Goal: Information Seeking & Learning: Check status

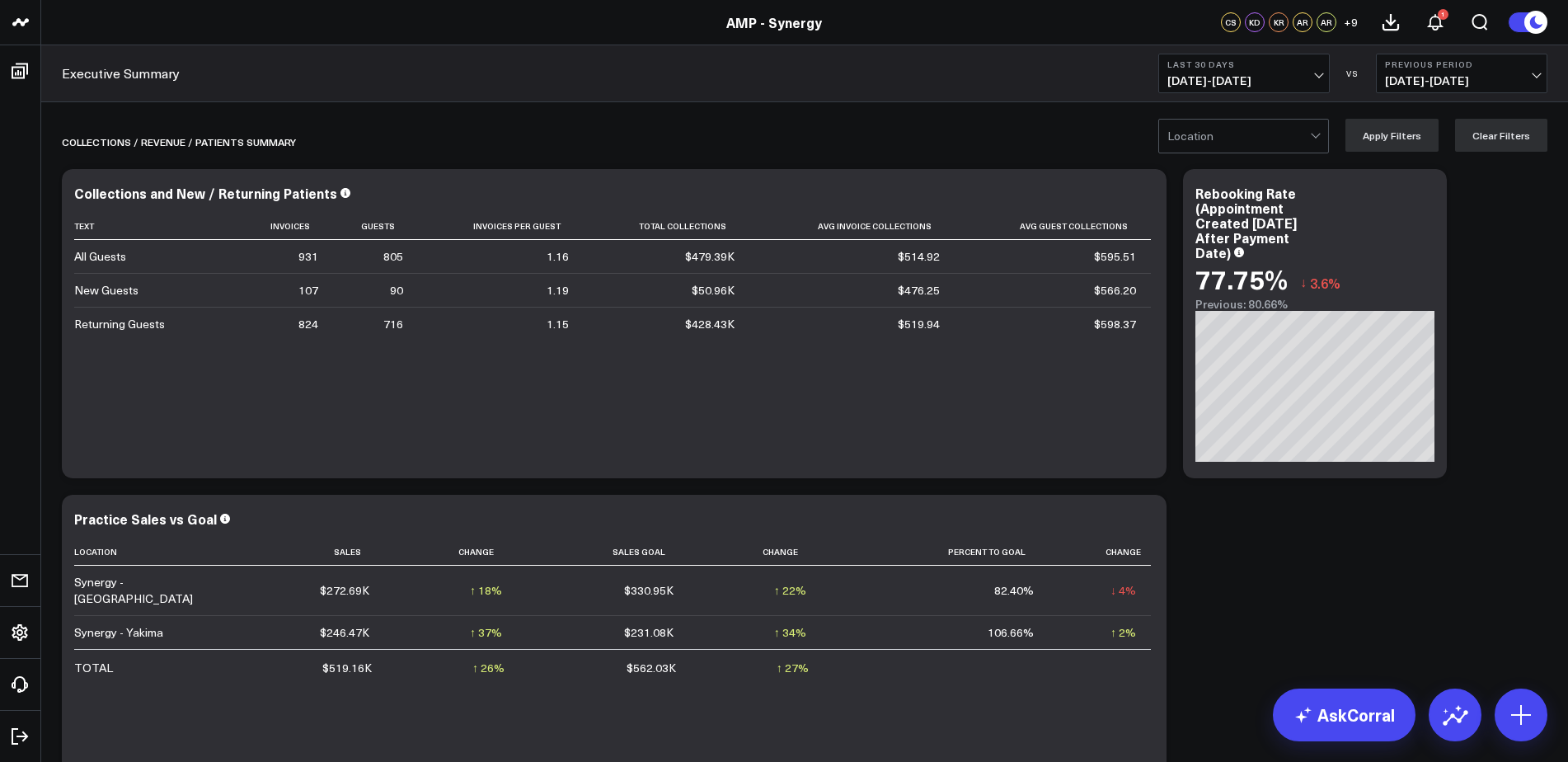
click at [1318, 75] on span "[DATE] - [DATE]" at bounding box center [1244, 80] width 153 height 13
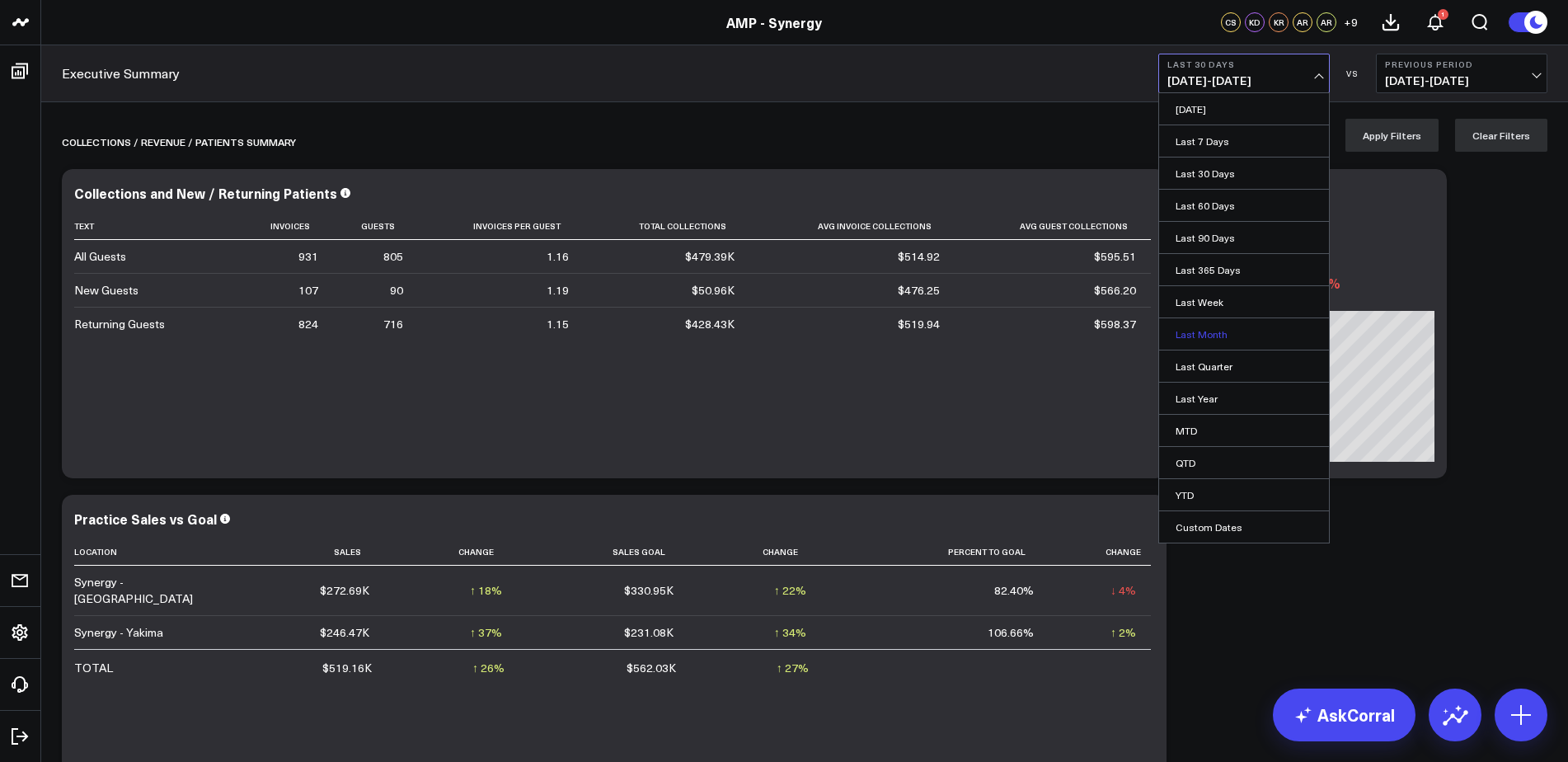
click at [1193, 332] on link "Last Month" at bounding box center [1244, 334] width 170 height 32
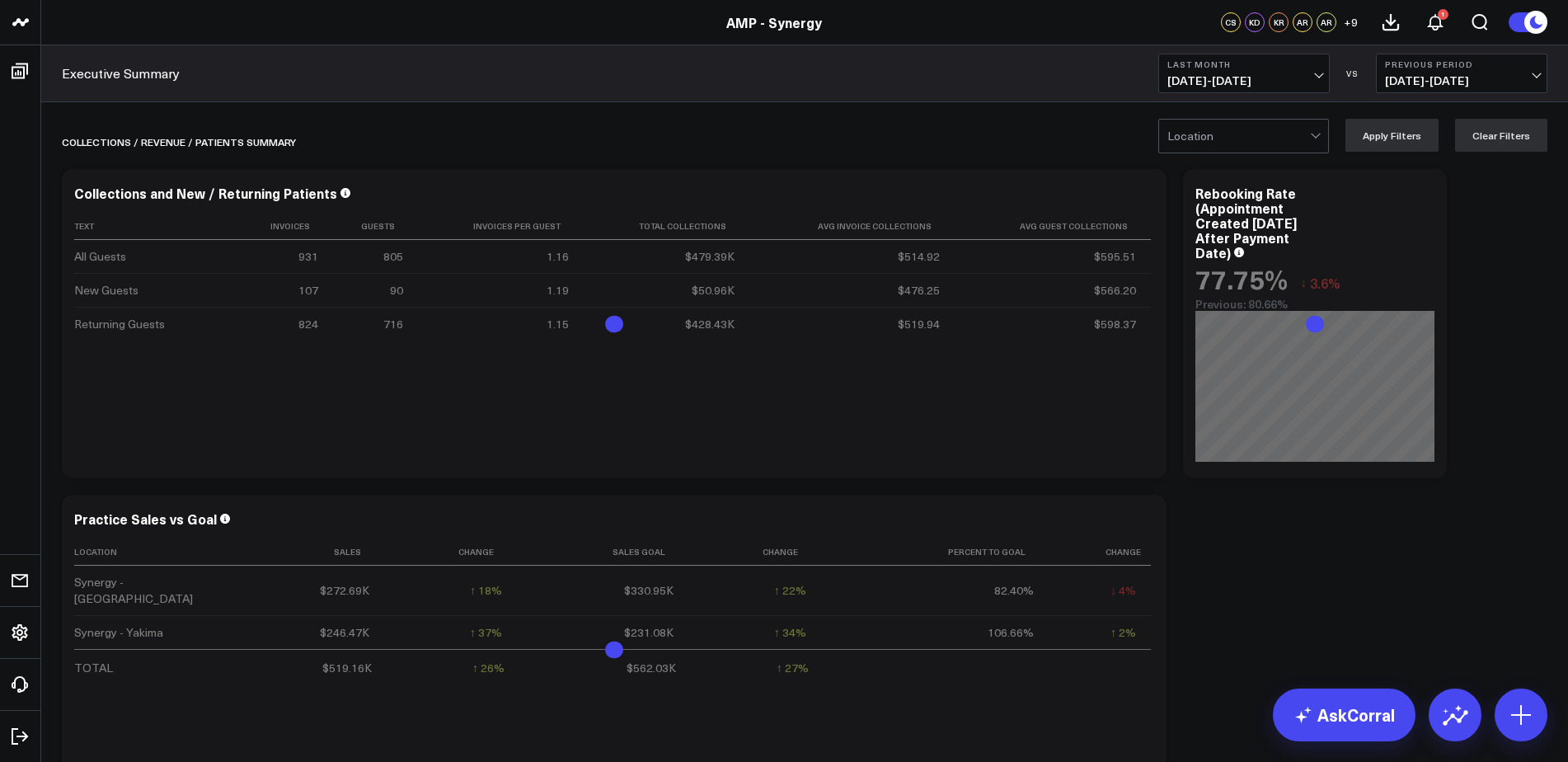
click at [1304, 139] on div at bounding box center [1238, 136] width 142 height 33
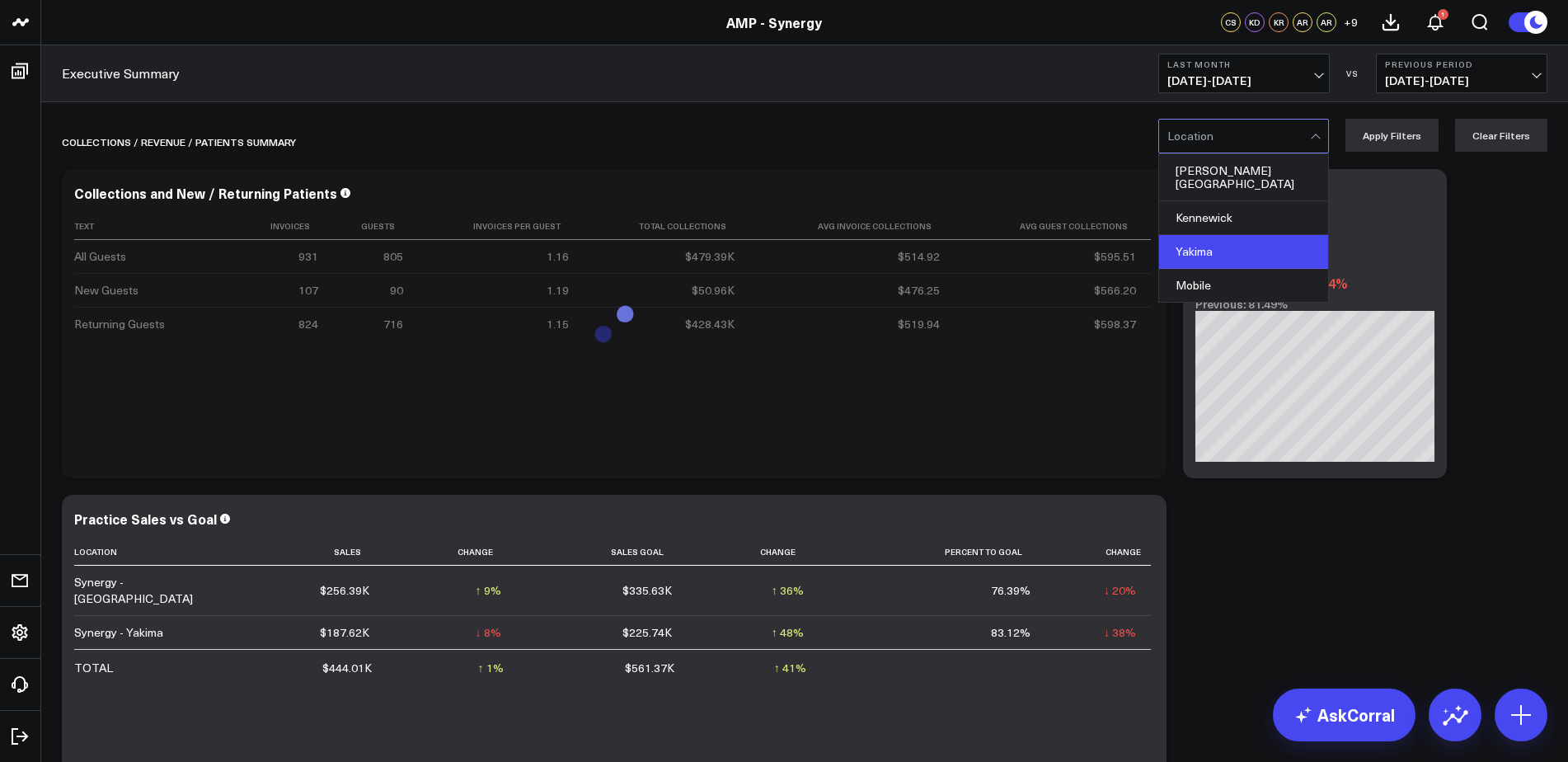
click at [1223, 235] on div "Yakima" at bounding box center [1244, 251] width 169 height 33
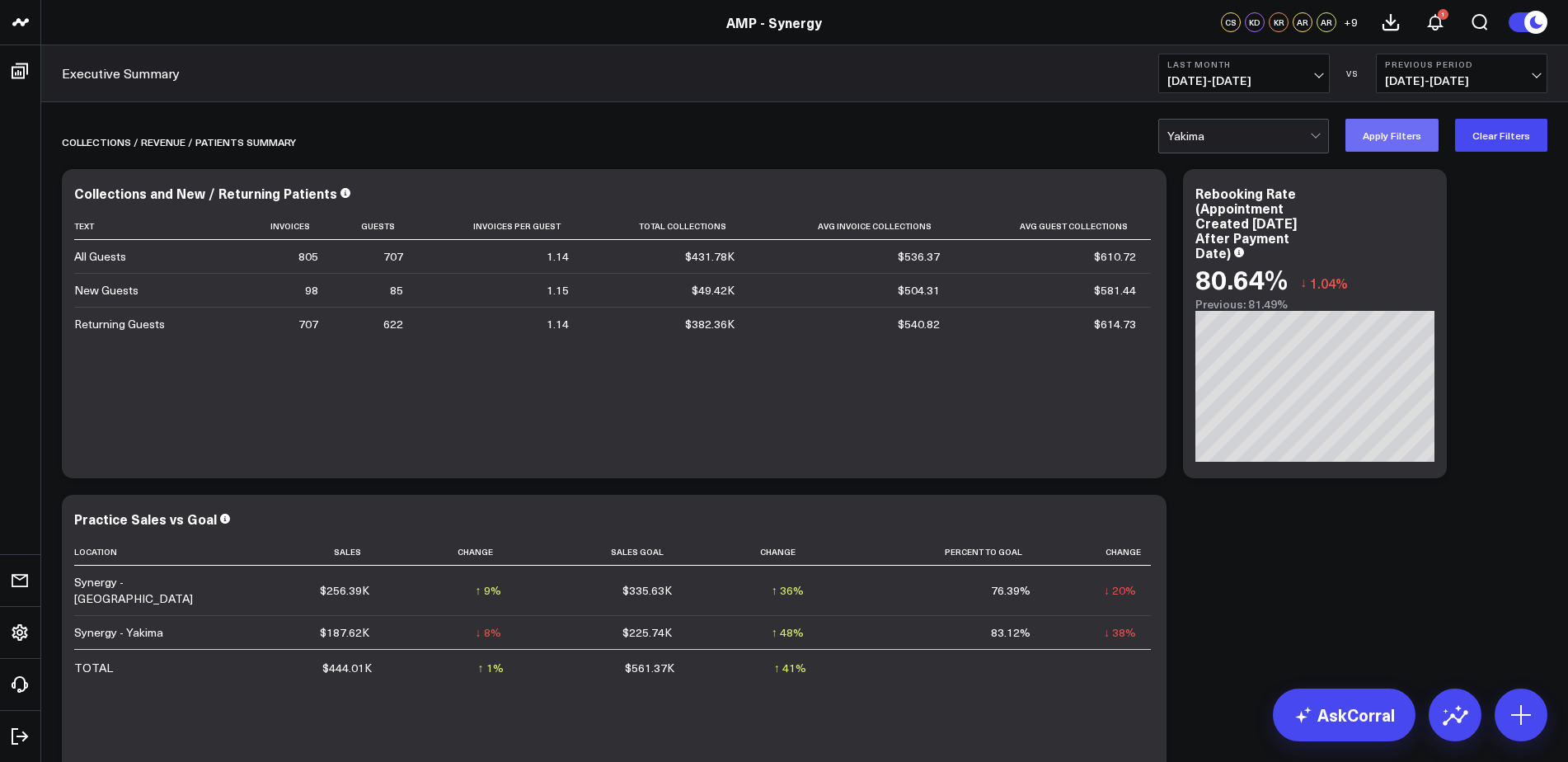
click at [1398, 138] on button "Apply Filters" at bounding box center [1392, 135] width 93 height 33
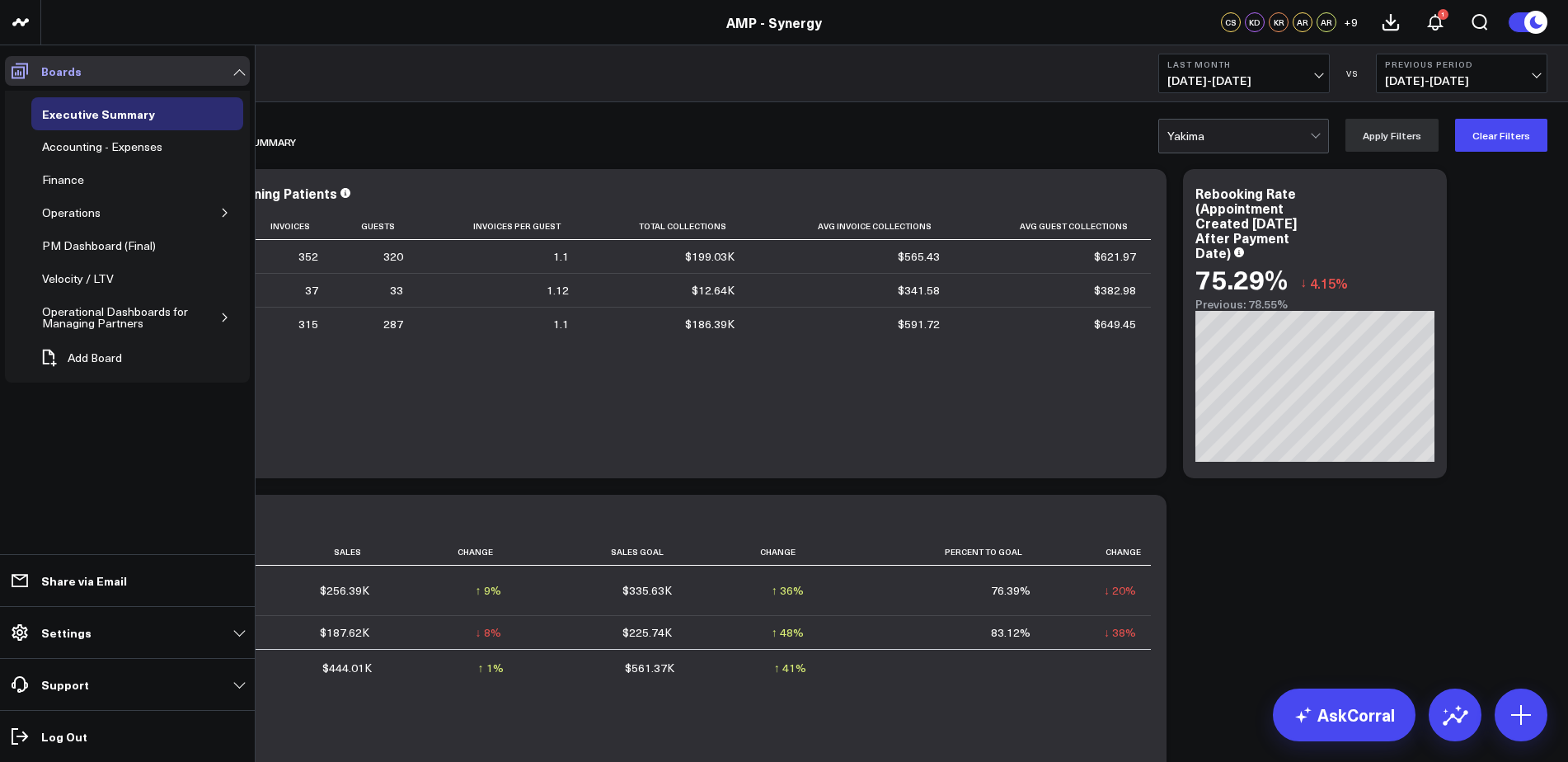
click at [20, 65] on icon at bounding box center [19, 70] width 20 height 20
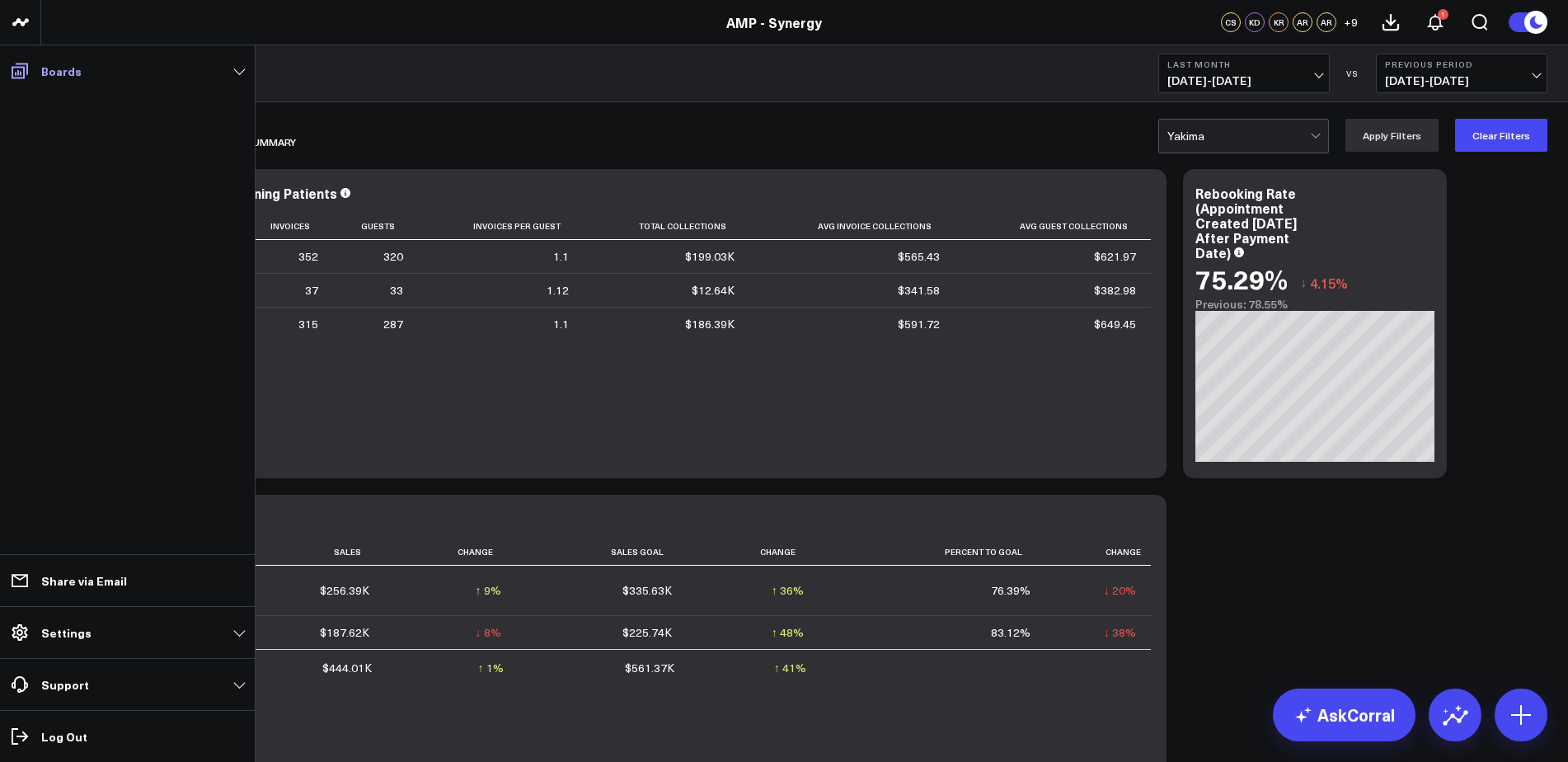
click at [20, 68] on icon at bounding box center [19, 71] width 17 height 16
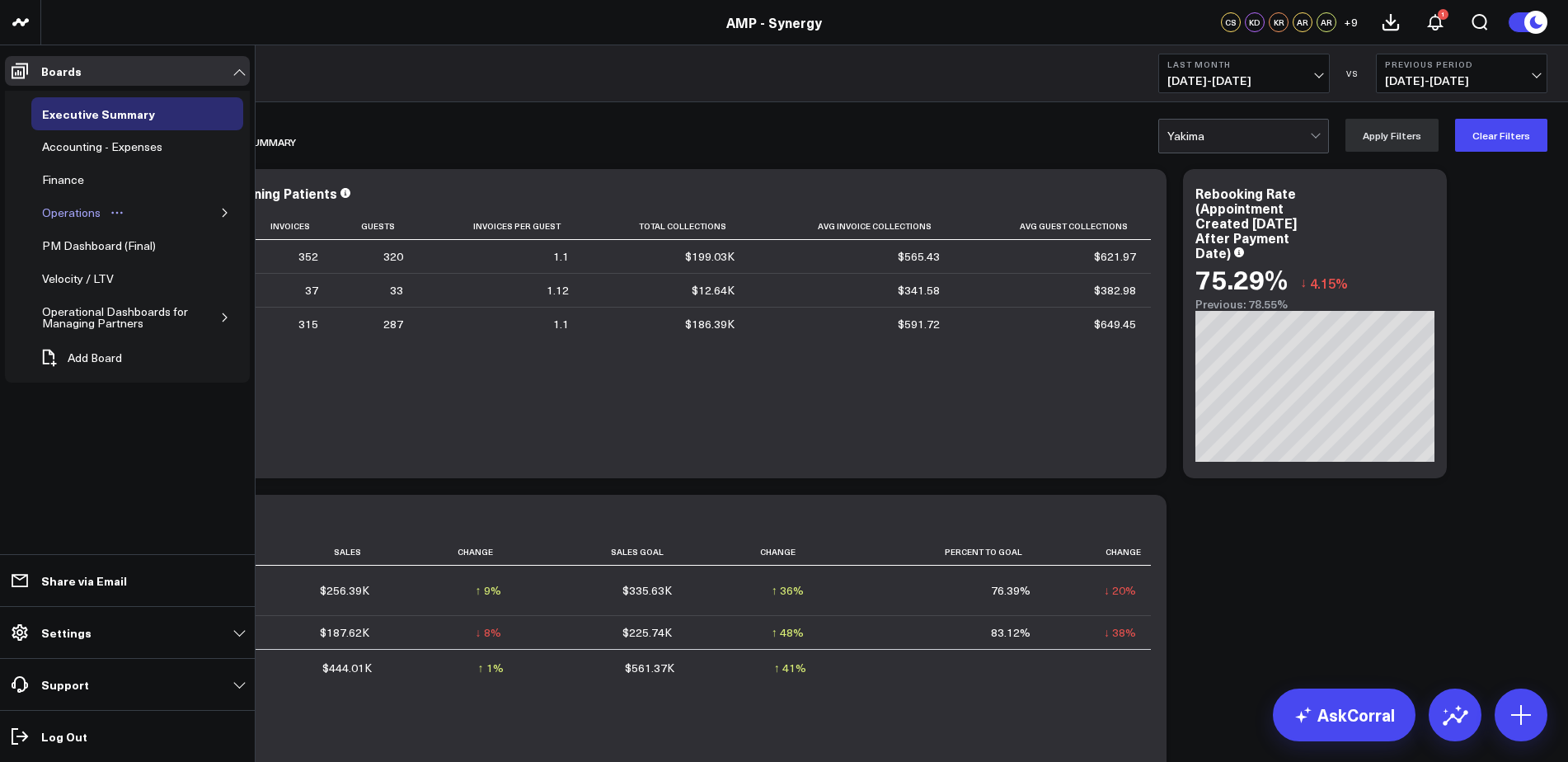
click at [91, 212] on div "Operations" at bounding box center [71, 213] width 67 height 20
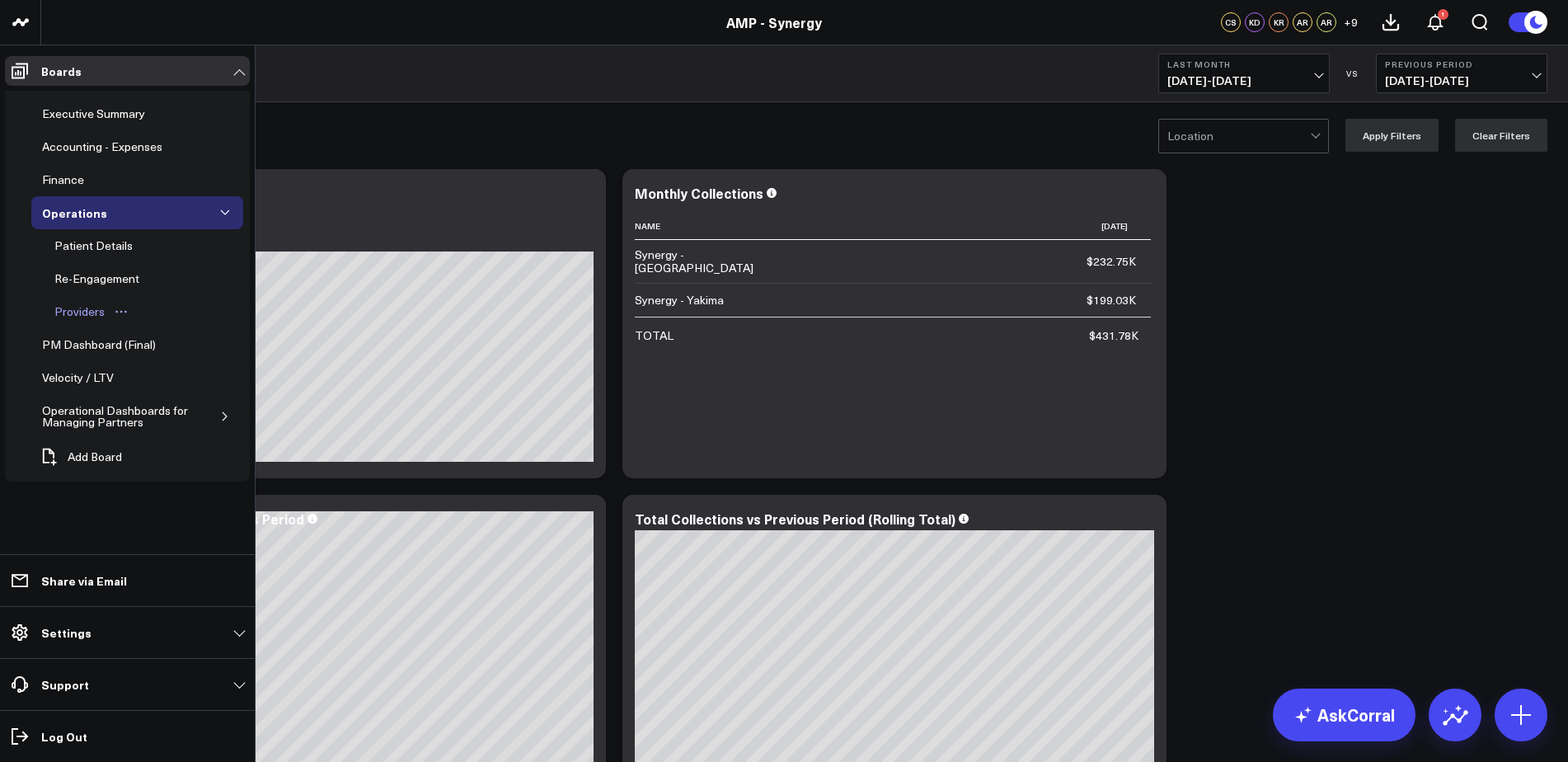
click at [83, 311] on div "Providers" at bounding box center [79, 311] width 59 height 20
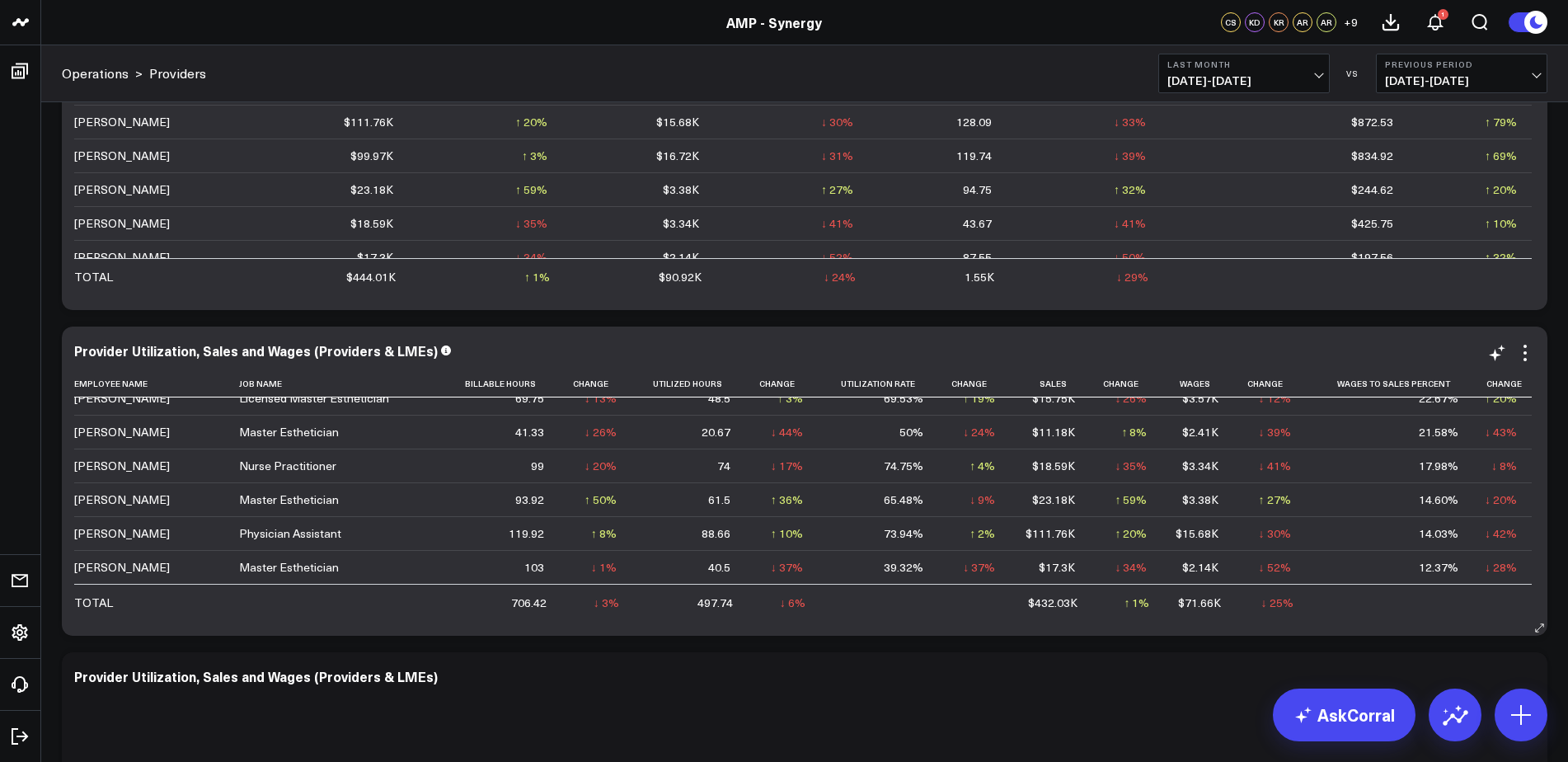
scroll to position [495, 0]
